Goal: Information Seeking & Learning: Understand process/instructions

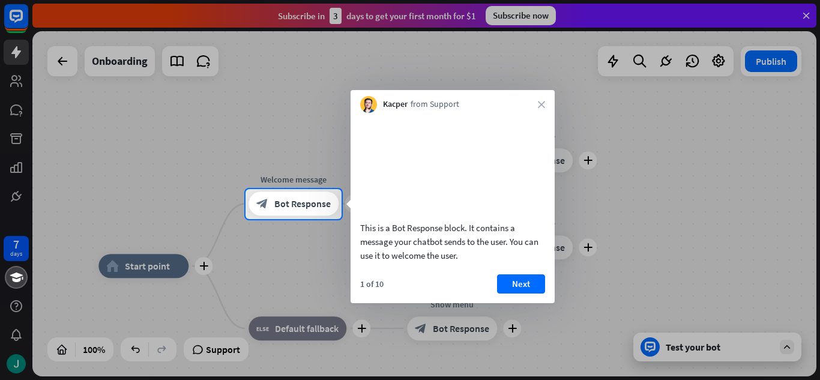
click at [546, 103] on div "Kacper from Support close" at bounding box center [453, 101] width 204 height 23
click at [517, 294] on button "Next" at bounding box center [521, 283] width 48 height 19
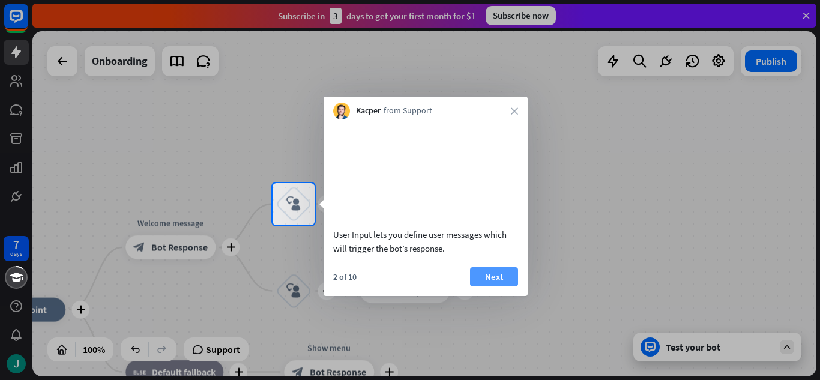
click at [504, 284] on button "Next" at bounding box center [494, 276] width 48 height 19
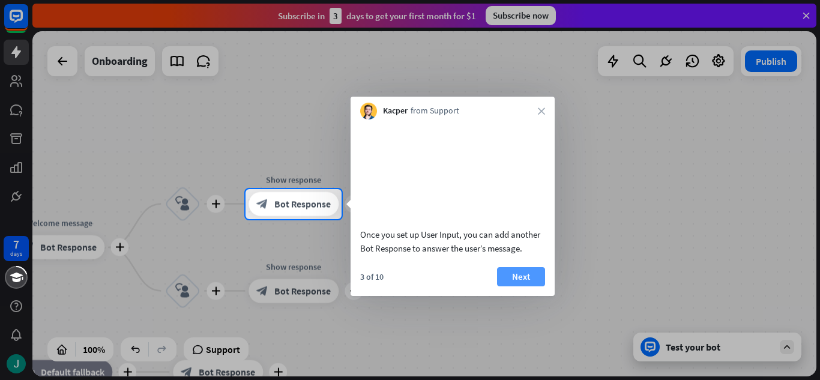
click at [501, 286] on button "Next" at bounding box center [521, 276] width 48 height 19
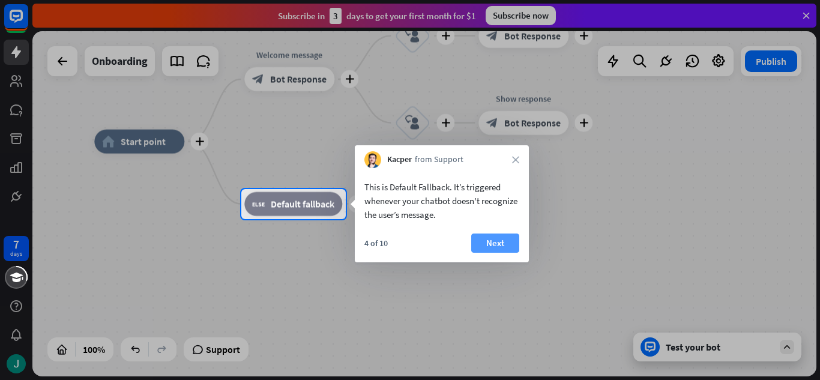
click at [494, 244] on button "Next" at bounding box center [495, 242] width 48 height 19
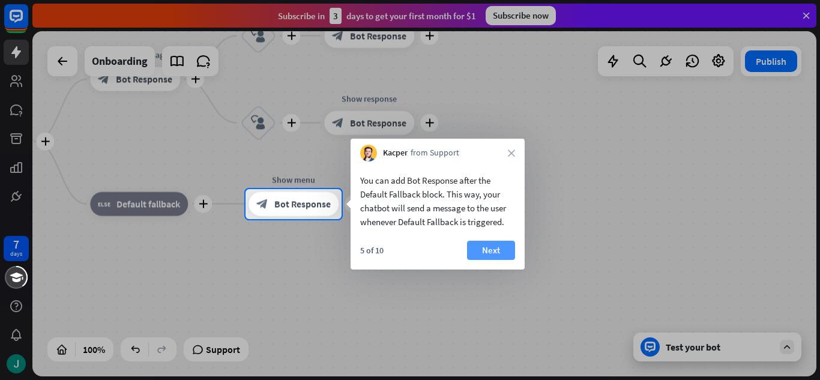
click at [491, 248] on button "Next" at bounding box center [491, 250] width 48 height 19
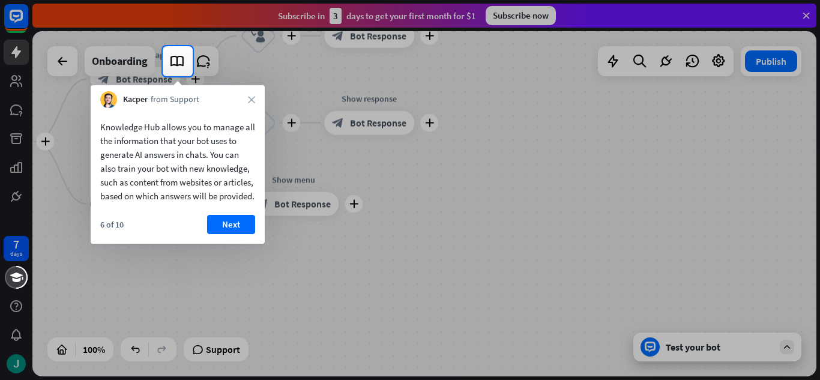
click at [253, 106] on div "Kacper from Support close" at bounding box center [178, 96] width 174 height 23
click at [252, 95] on div "Kacper from Support close" at bounding box center [178, 96] width 174 height 23
click at [252, 97] on icon "close" at bounding box center [251, 99] width 7 height 7
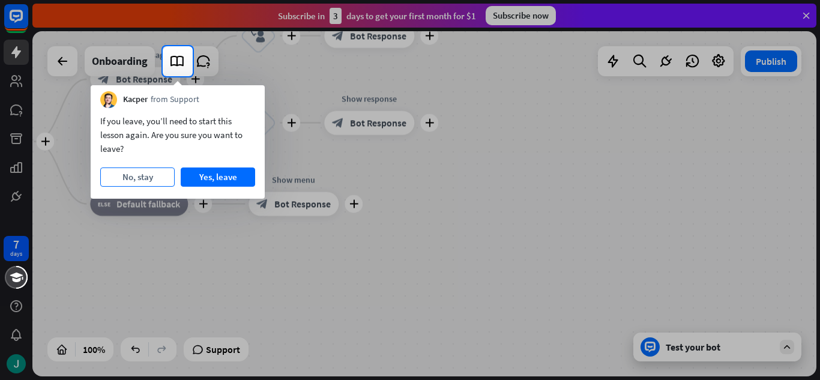
click at [150, 184] on button "No, stay" at bounding box center [137, 176] width 74 height 19
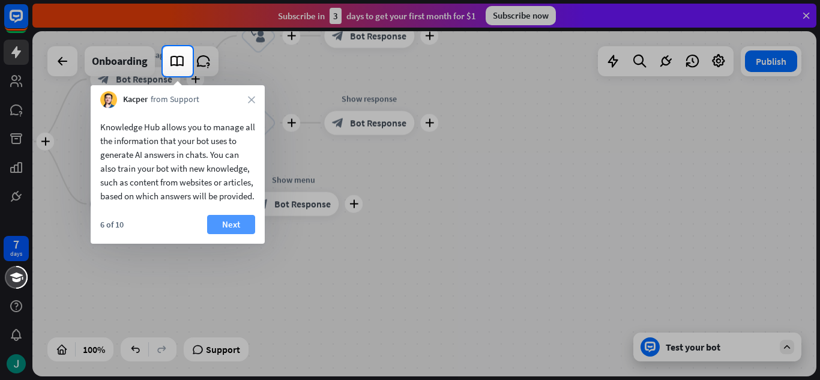
click at [226, 234] on button "Next" at bounding box center [231, 224] width 48 height 19
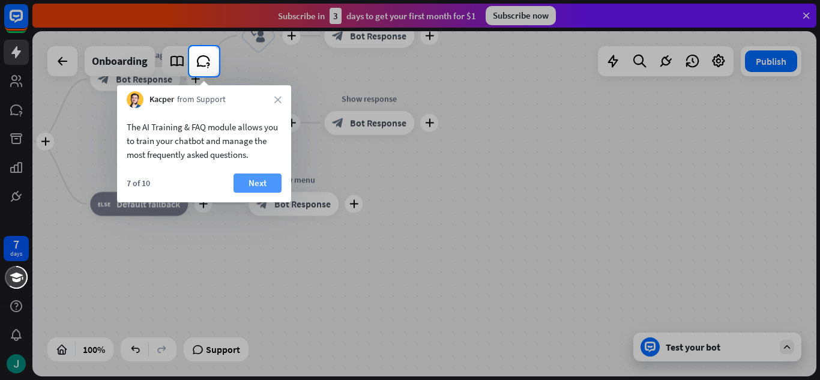
click at [261, 186] on button "Next" at bounding box center [257, 182] width 48 height 19
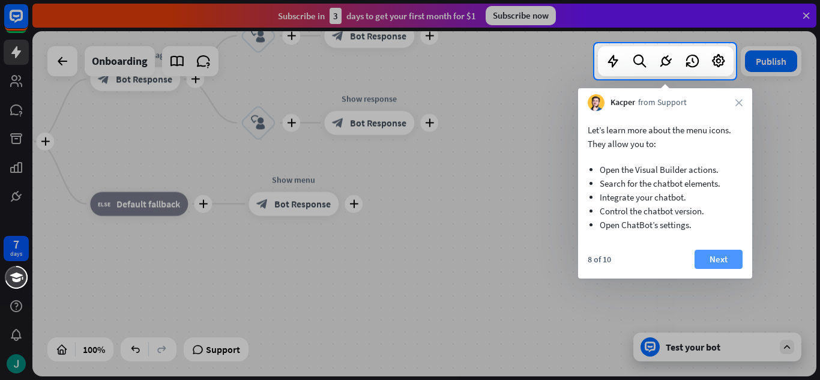
click at [712, 266] on button "Next" at bounding box center [718, 259] width 48 height 19
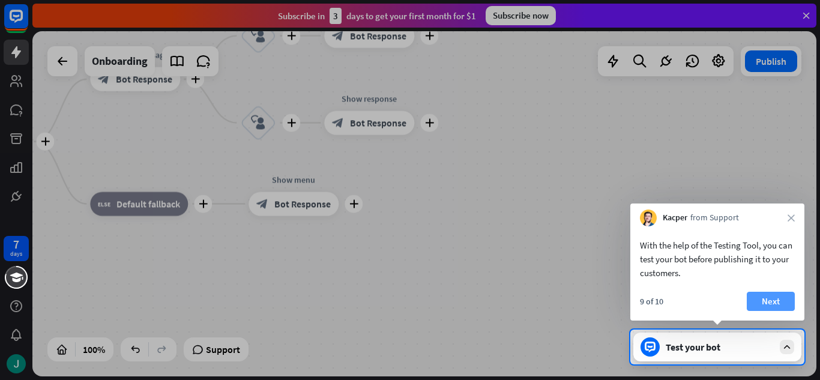
click at [765, 302] on button "Next" at bounding box center [771, 301] width 48 height 19
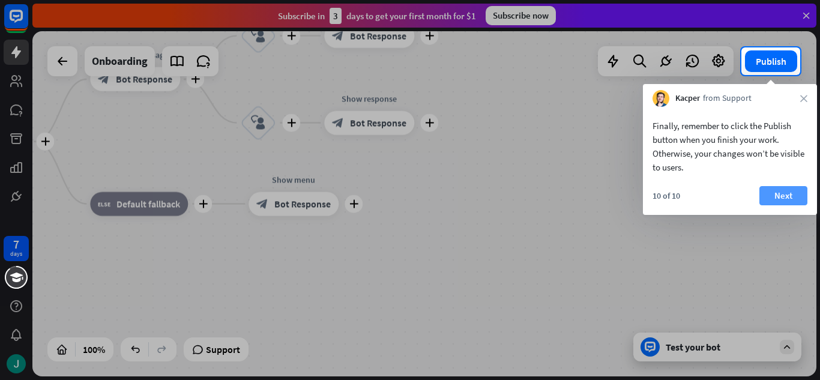
click at [777, 186] on button "Next" at bounding box center [783, 195] width 48 height 19
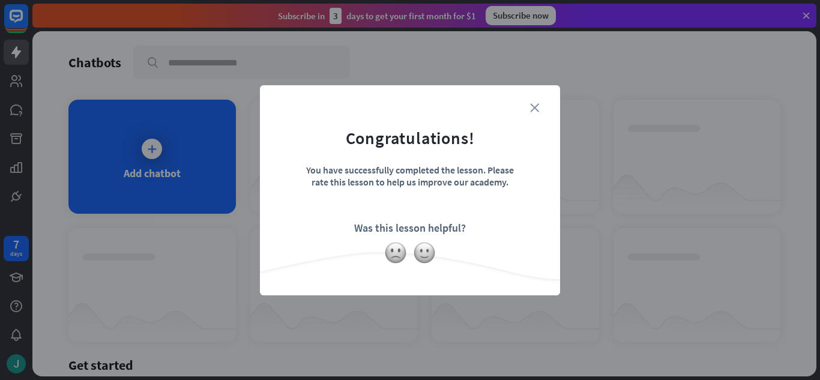
click at [537, 105] on icon "close" at bounding box center [534, 107] width 9 height 9
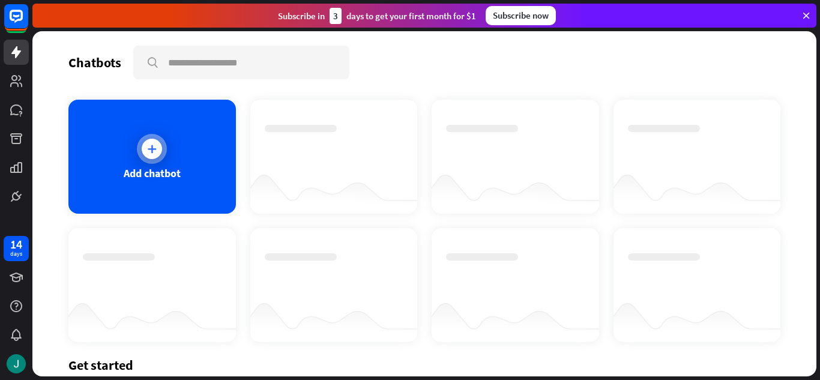
click at [142, 148] on div at bounding box center [152, 149] width 20 height 20
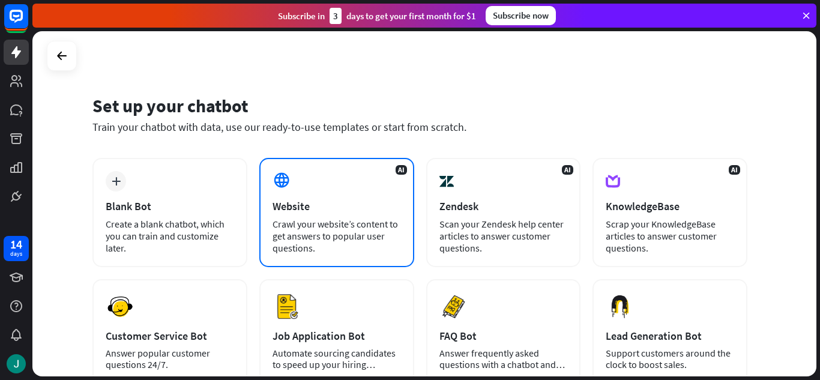
click at [335, 205] on div "Website" at bounding box center [337, 206] width 128 height 14
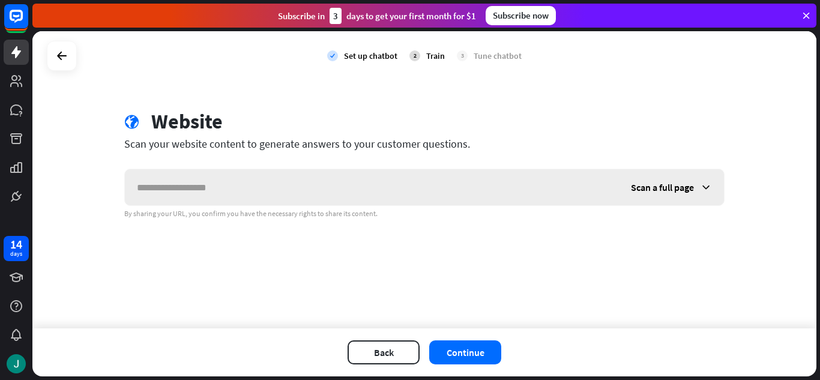
click at [267, 199] on input "text" at bounding box center [372, 187] width 494 height 36
